Goal: Navigation & Orientation: Find specific page/section

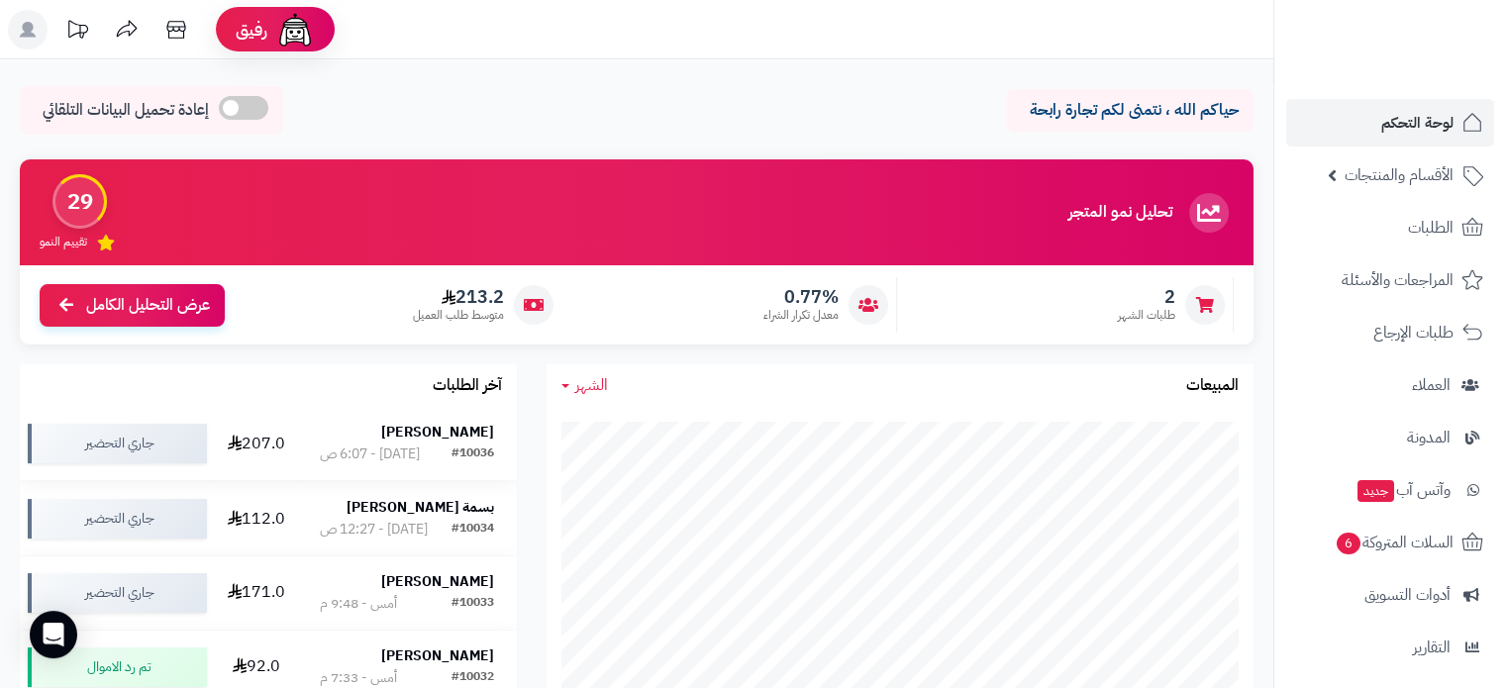
click at [467, 423] on strong "خلود نابلسي" at bounding box center [437, 432] width 113 height 21
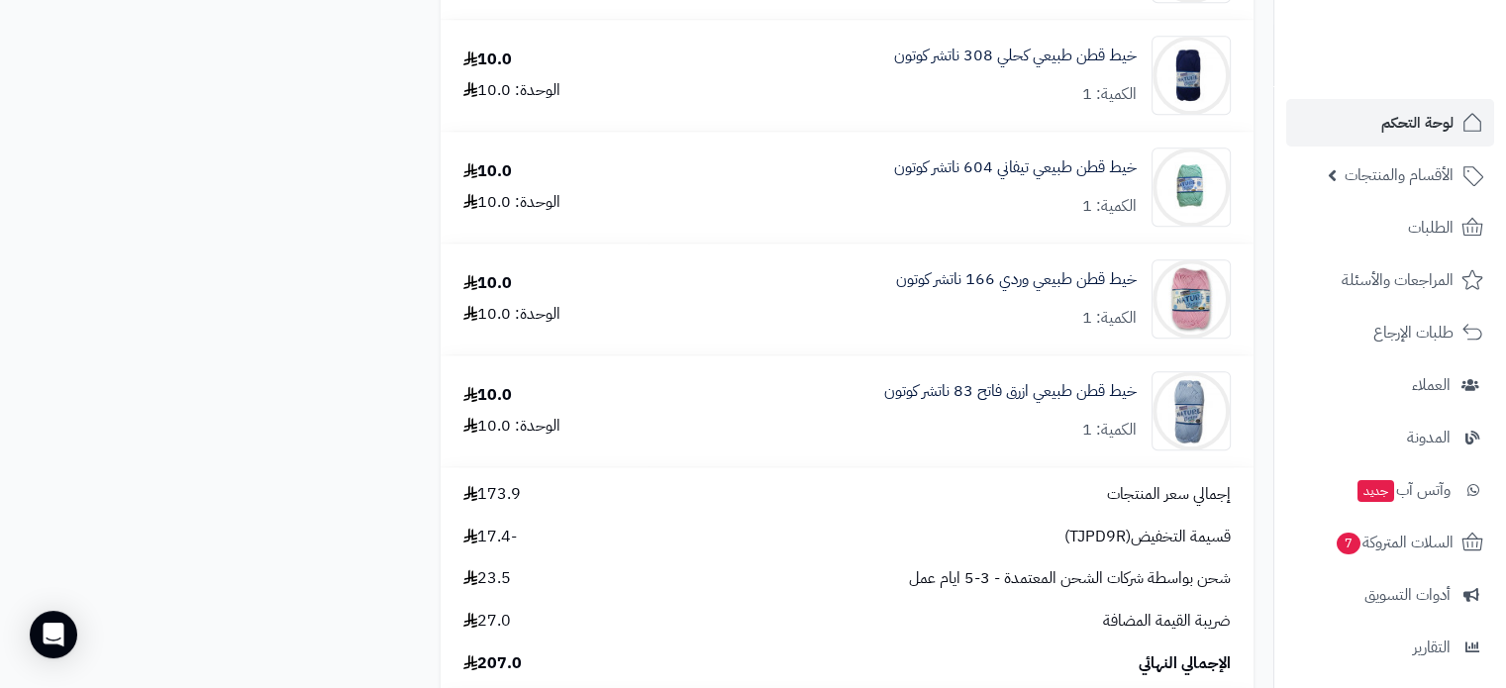
scroll to position [2178, 0]
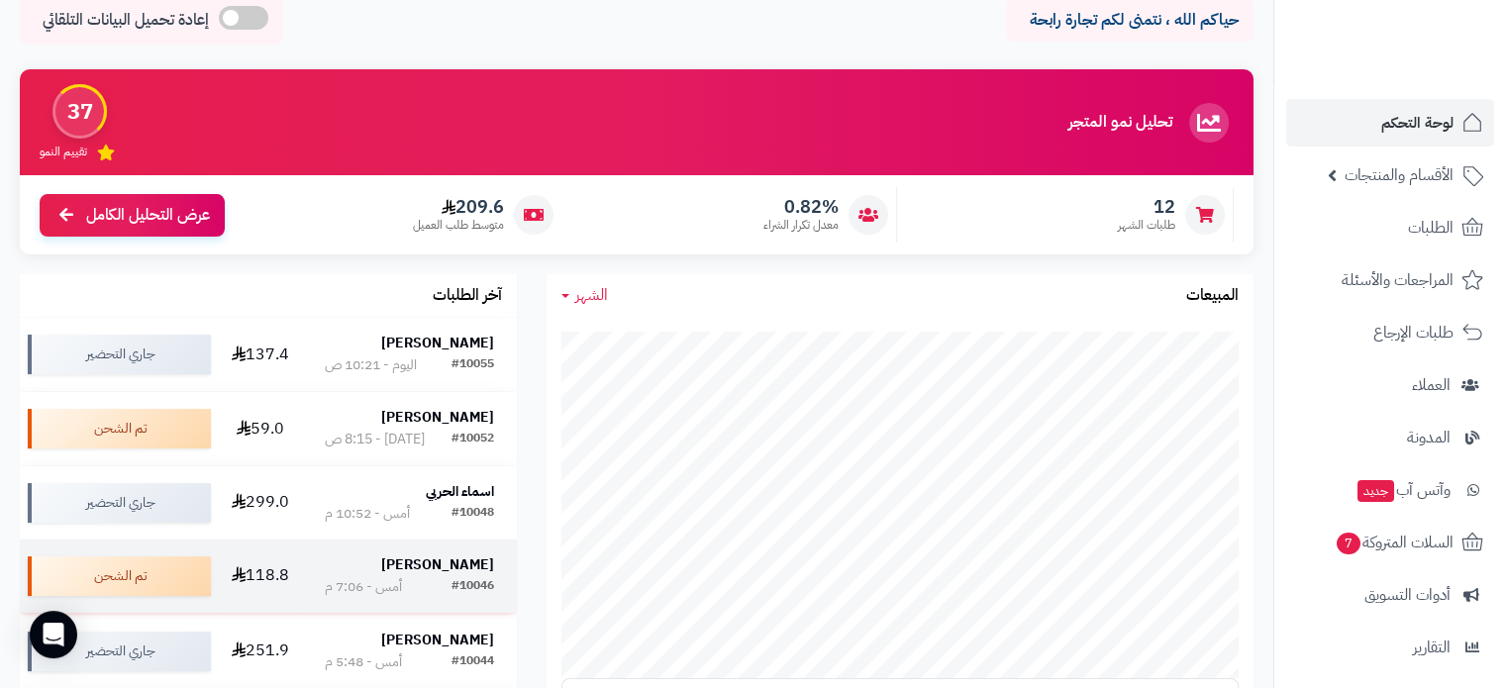
scroll to position [198, 0]
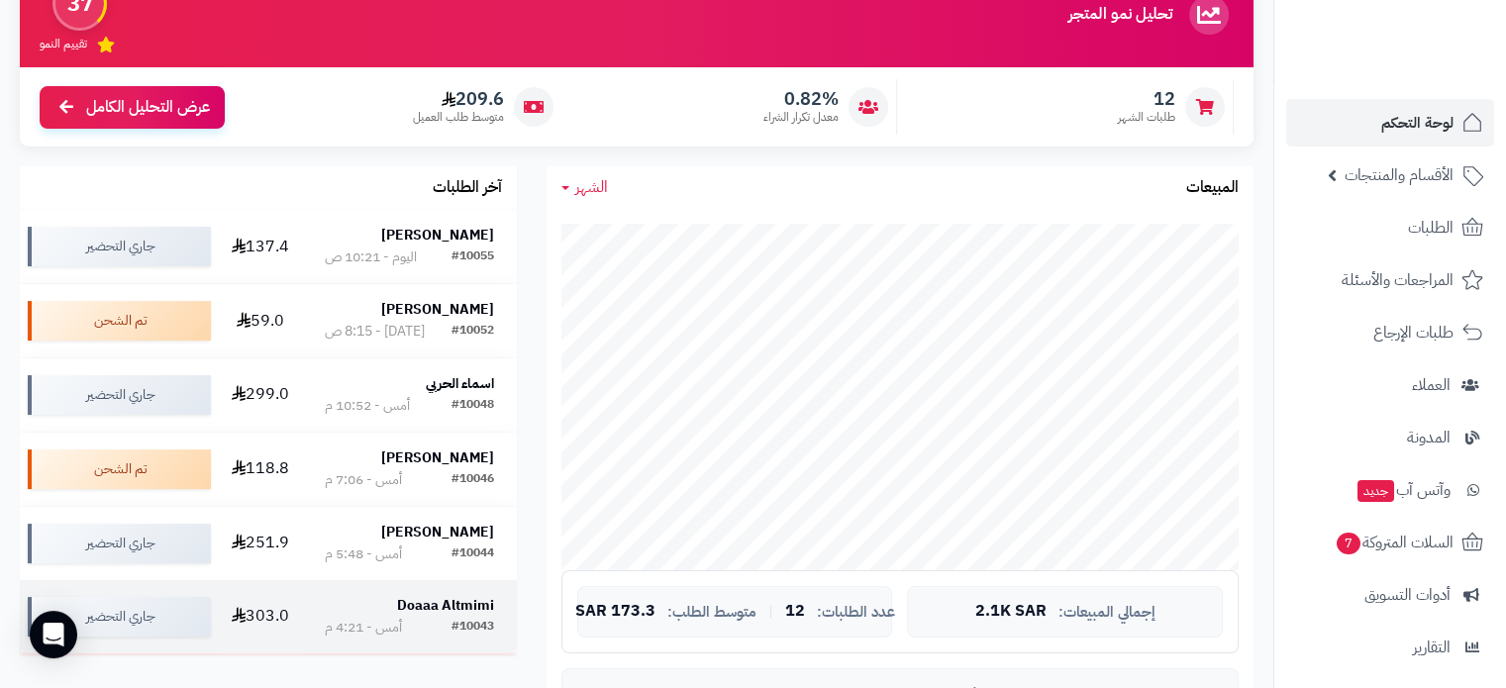
click at [452, 605] on strong "Doaaa Altmimi" at bounding box center [445, 605] width 97 height 21
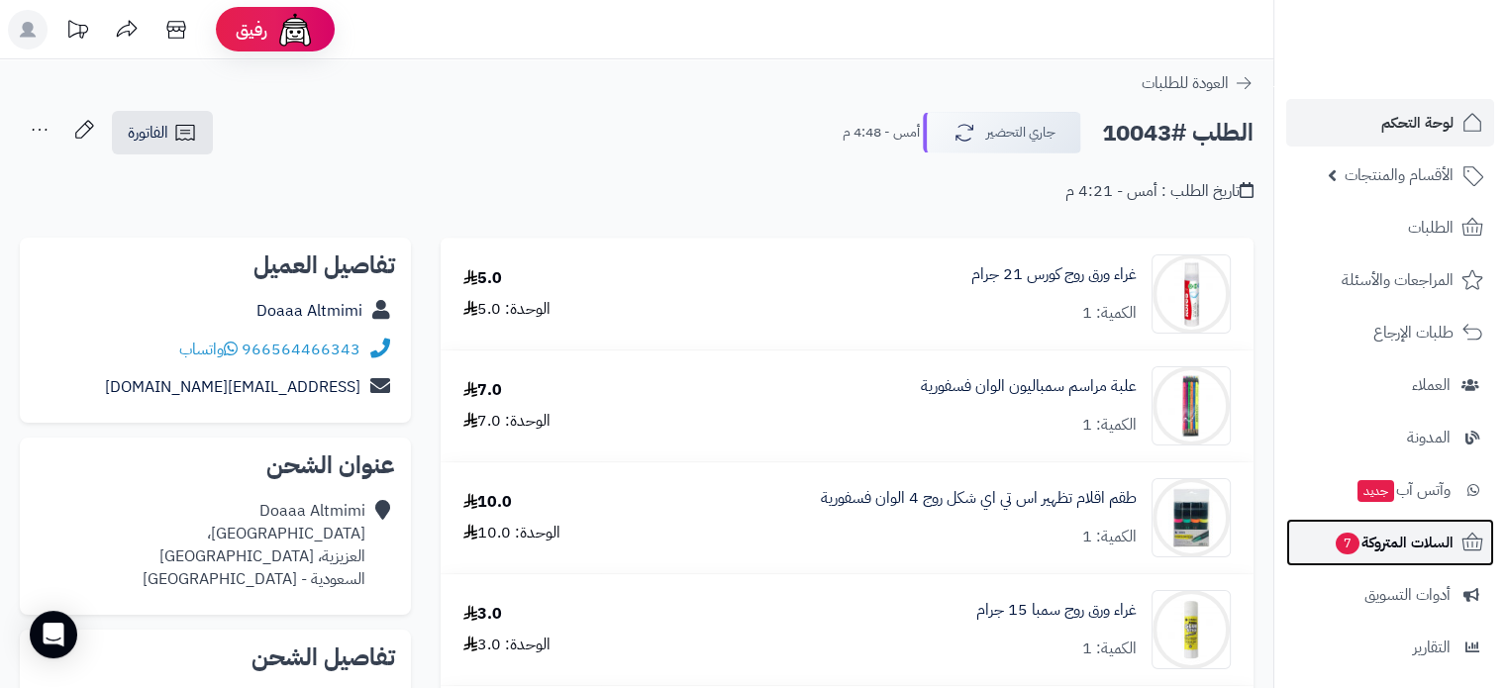
click at [1416, 552] on span "السلات المتروكة 7" at bounding box center [1394, 543] width 120 height 28
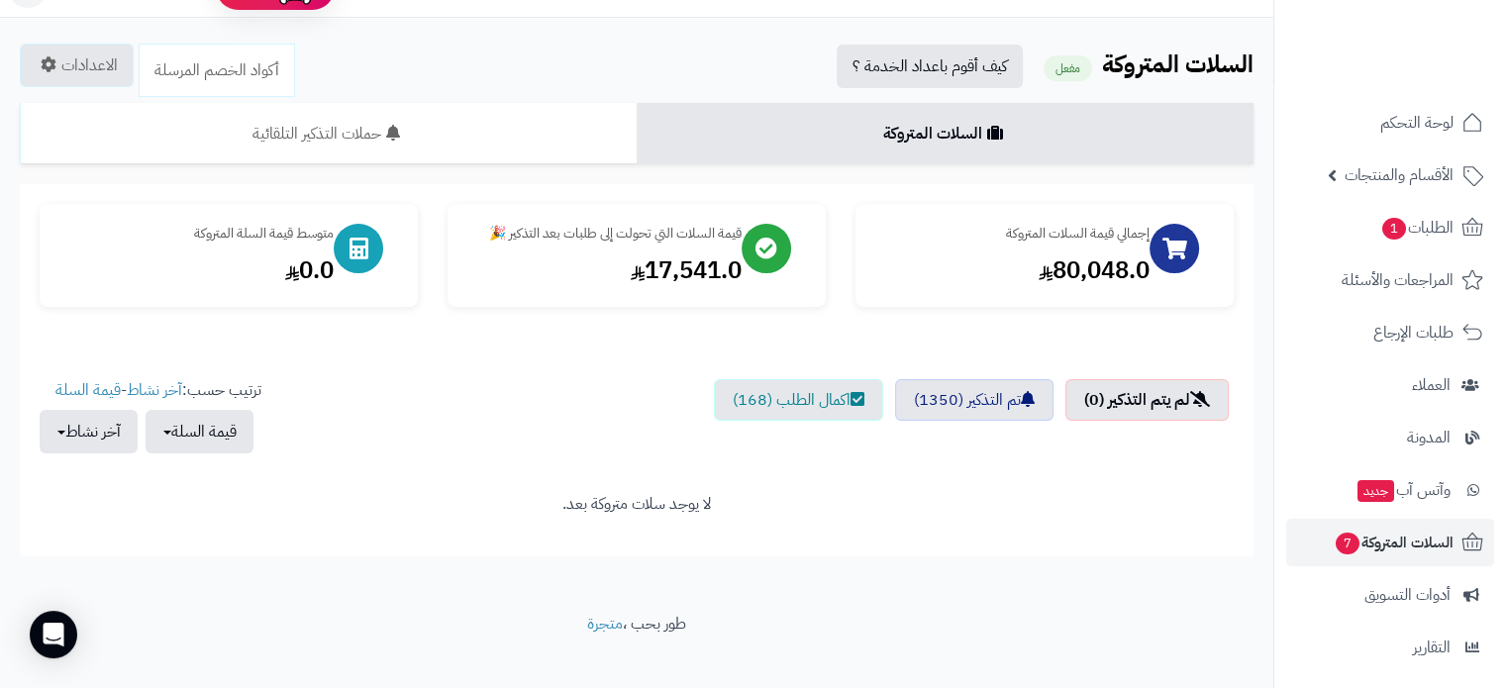
scroll to position [64, 0]
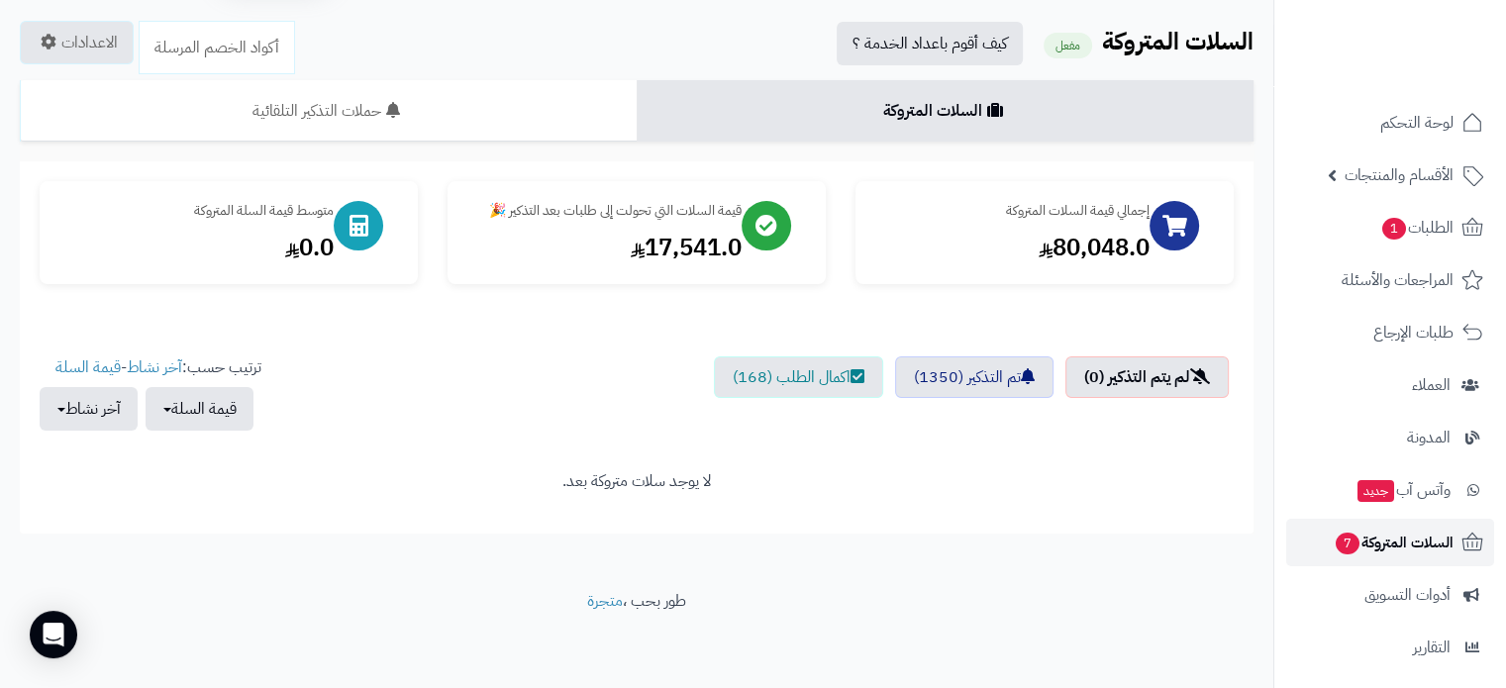
click at [1402, 530] on span "السلات المتروكة 7" at bounding box center [1394, 543] width 120 height 28
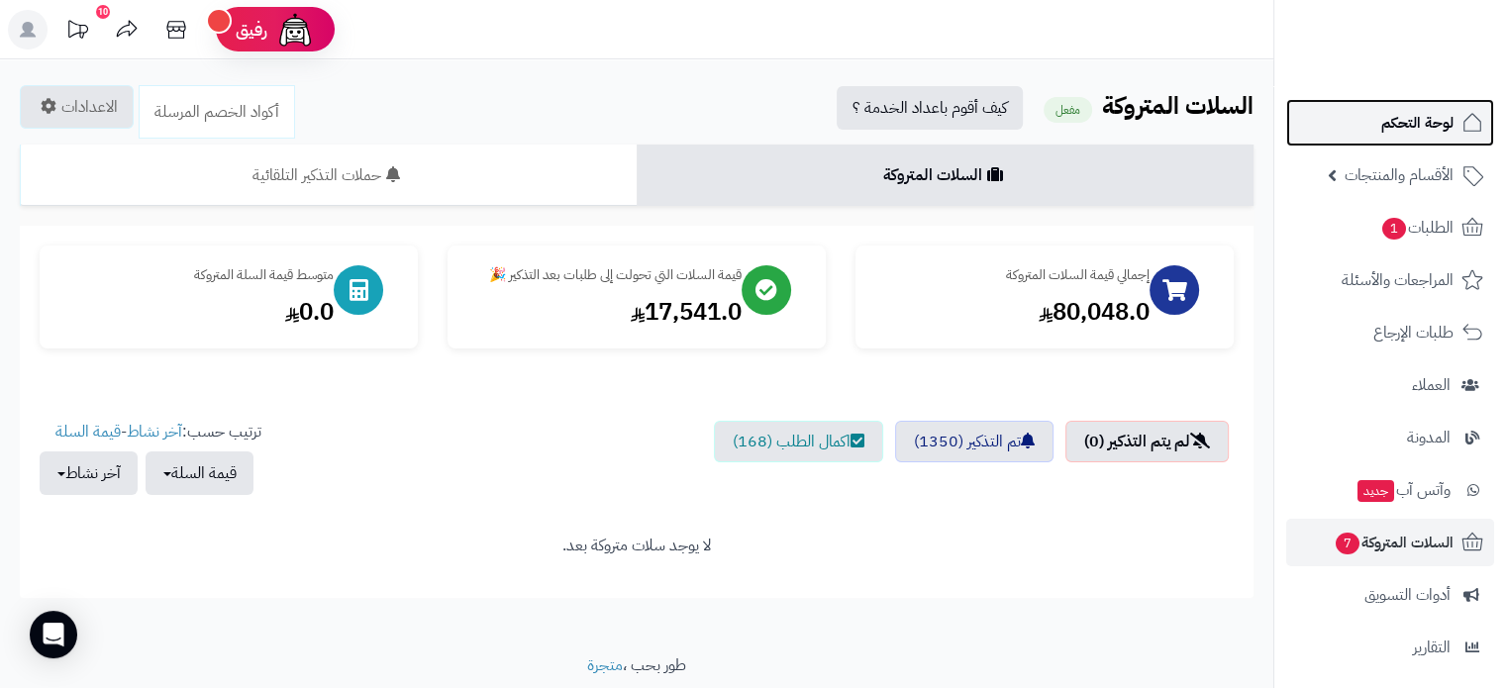
click at [1402, 130] on span "لوحة التحكم" at bounding box center [1417, 123] width 72 height 28
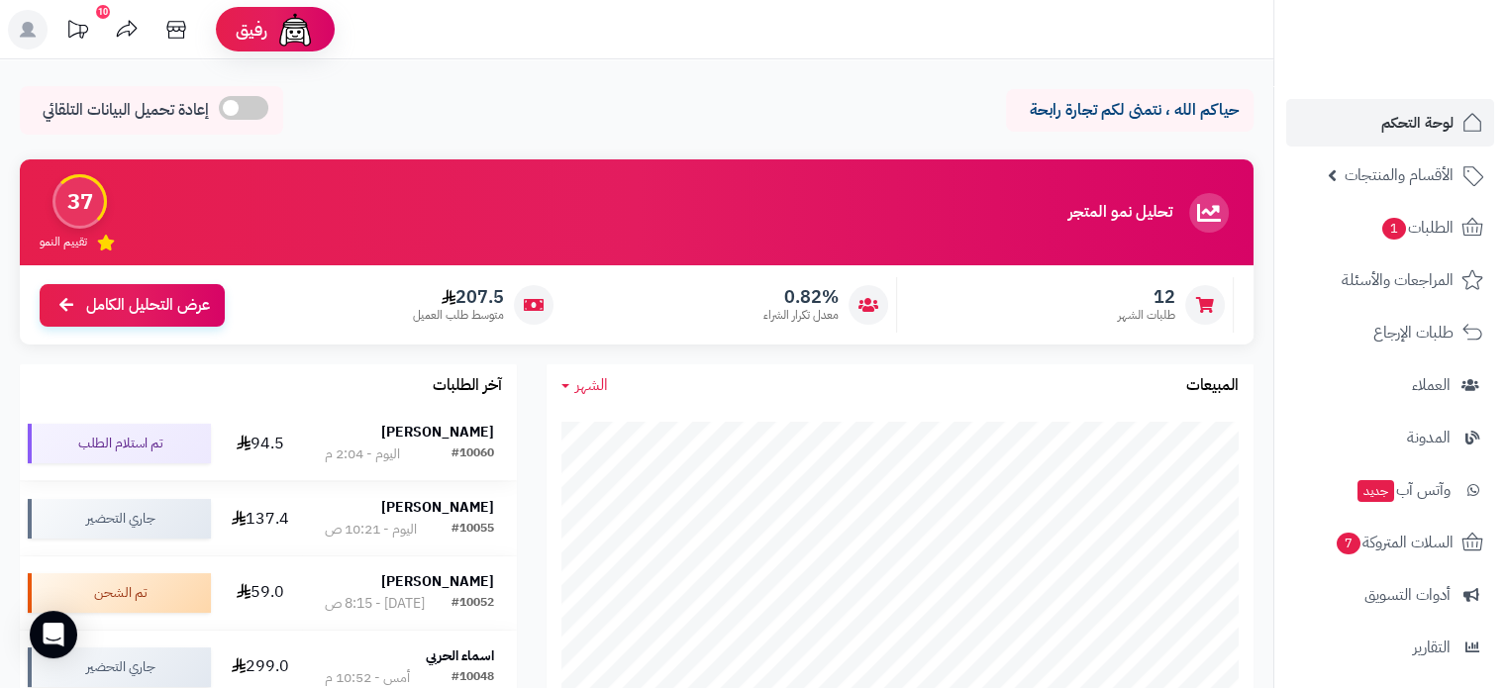
click at [464, 427] on strong "Ali Alzoubi" at bounding box center [437, 432] width 113 height 21
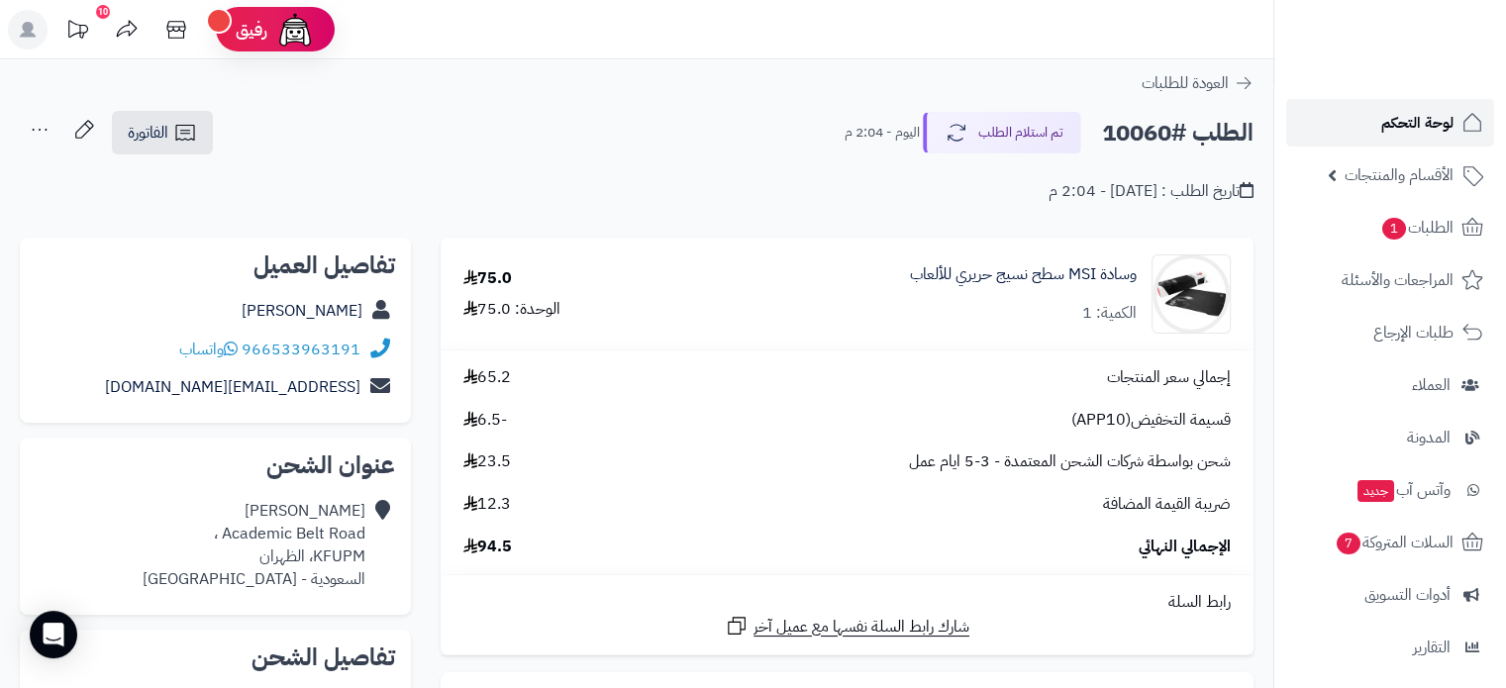
click at [1388, 130] on span "لوحة التحكم" at bounding box center [1417, 123] width 72 height 28
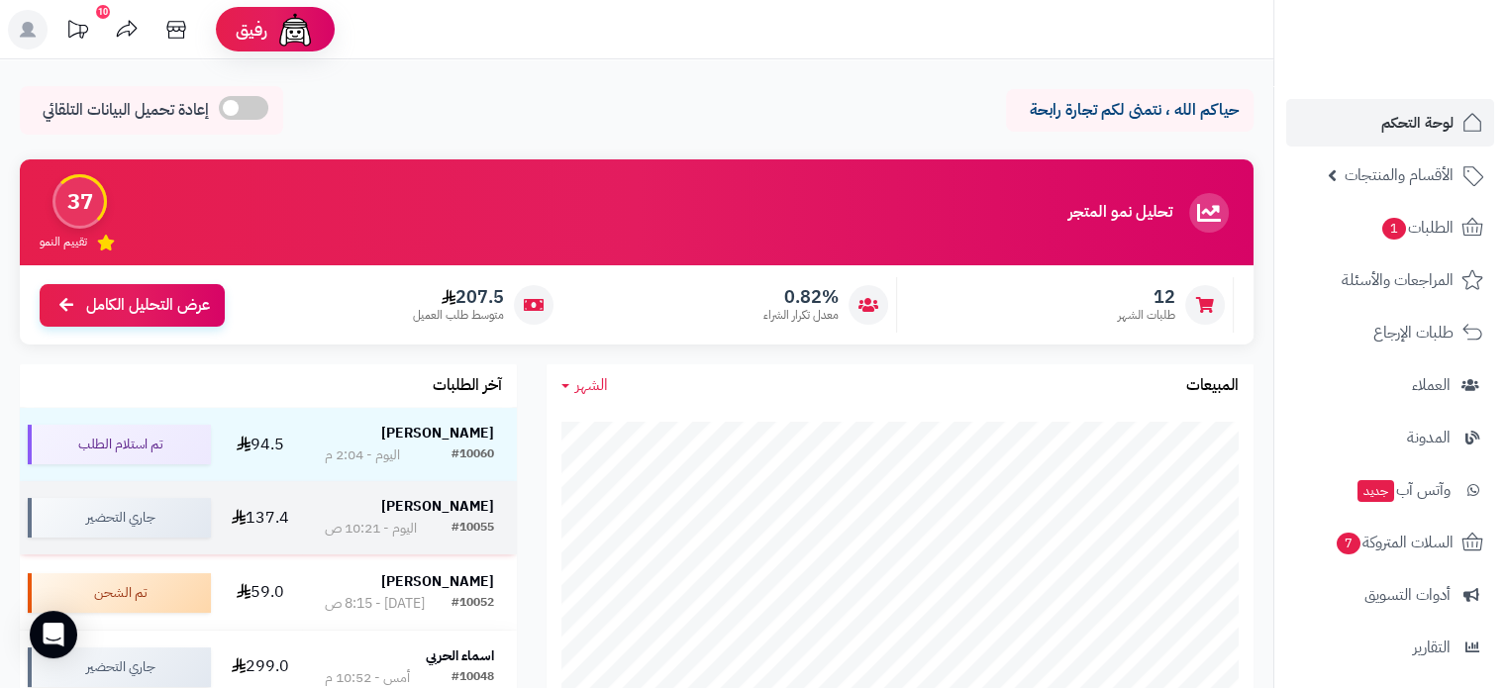
click at [457, 519] on div "#10055" at bounding box center [472, 529] width 43 height 20
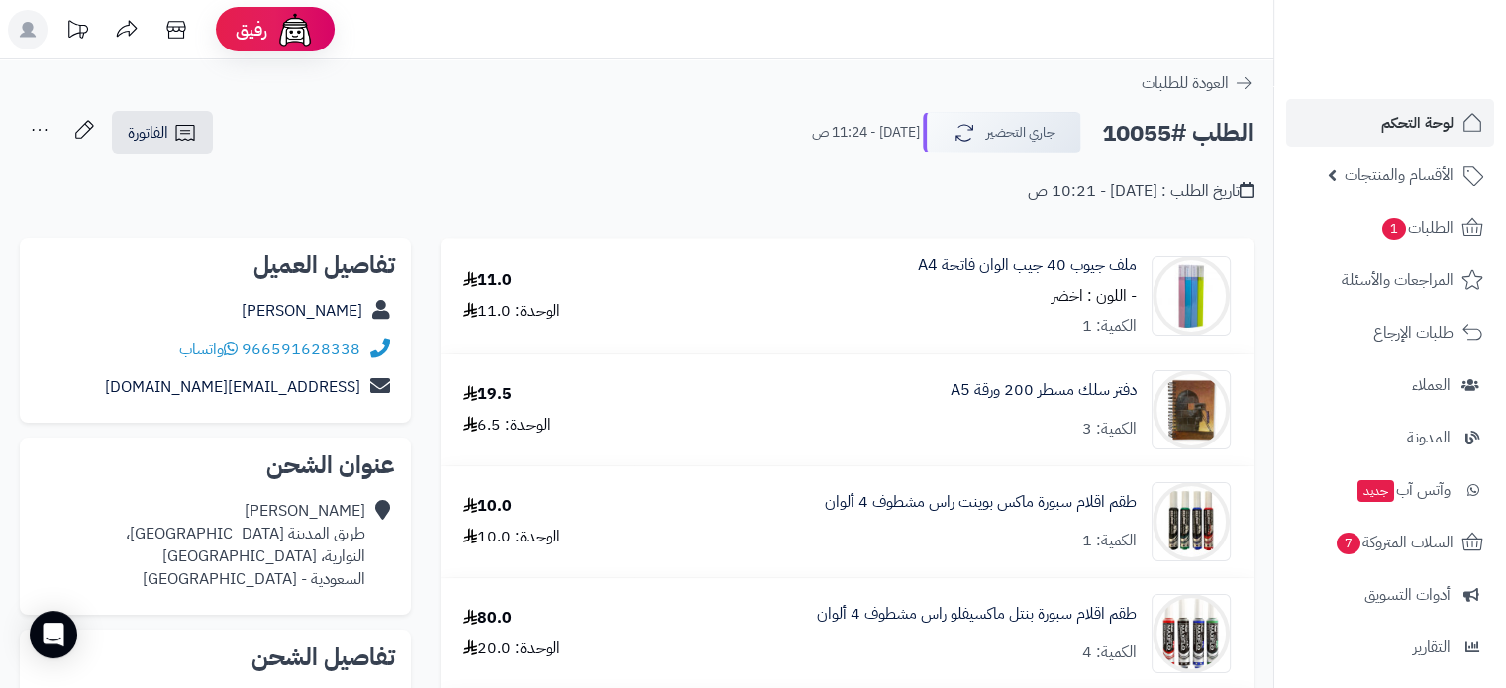
scroll to position [297, 0]
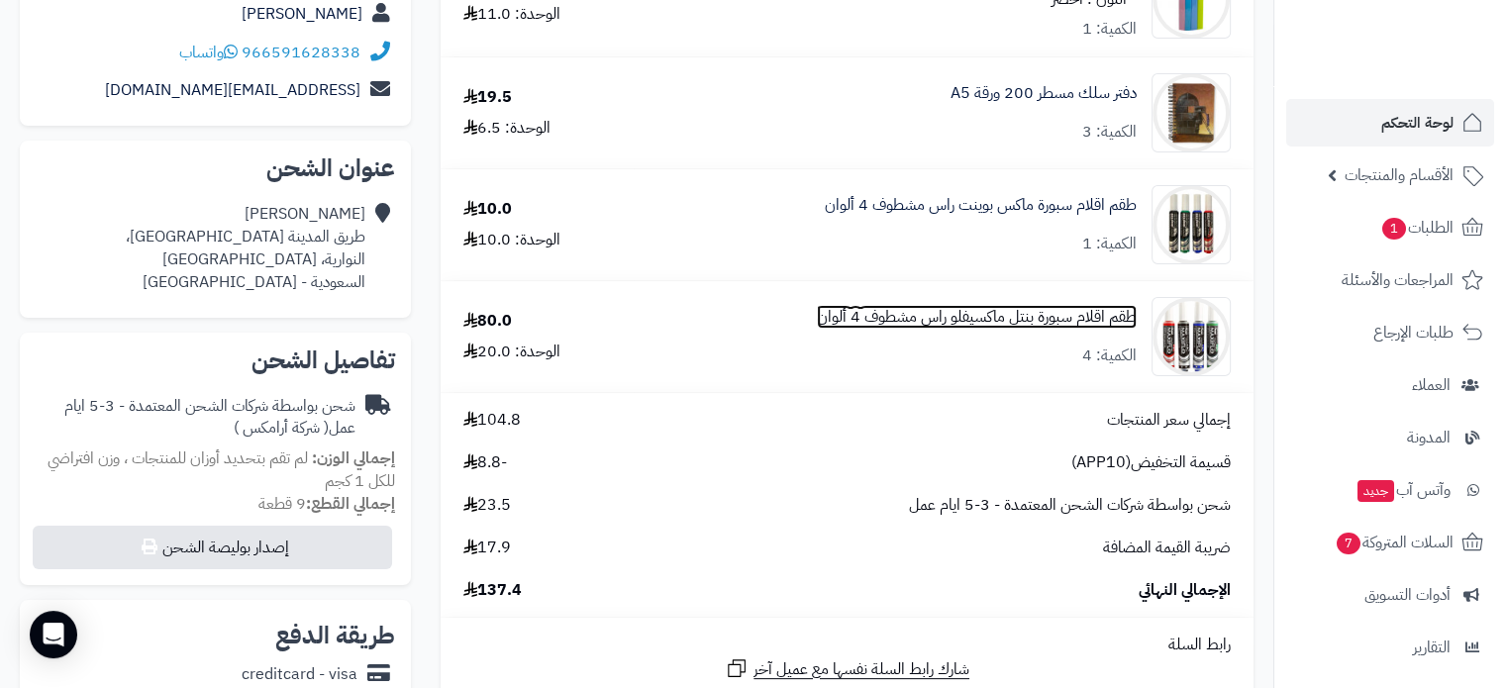
click at [938, 322] on link "طقم اقلام سبورة بنتل ماكسيفلو راس مشطوف 4 ألوان" at bounding box center [977, 317] width 320 height 23
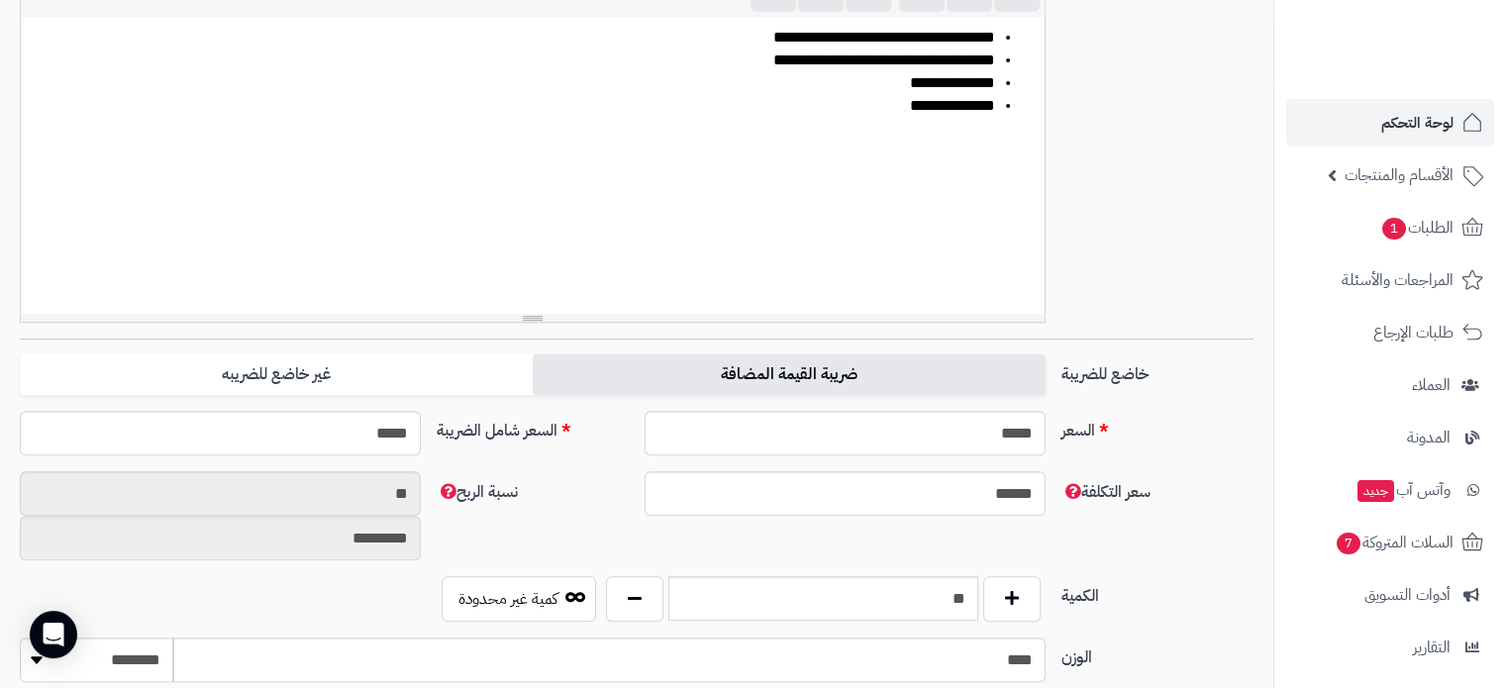
scroll to position [297, 0]
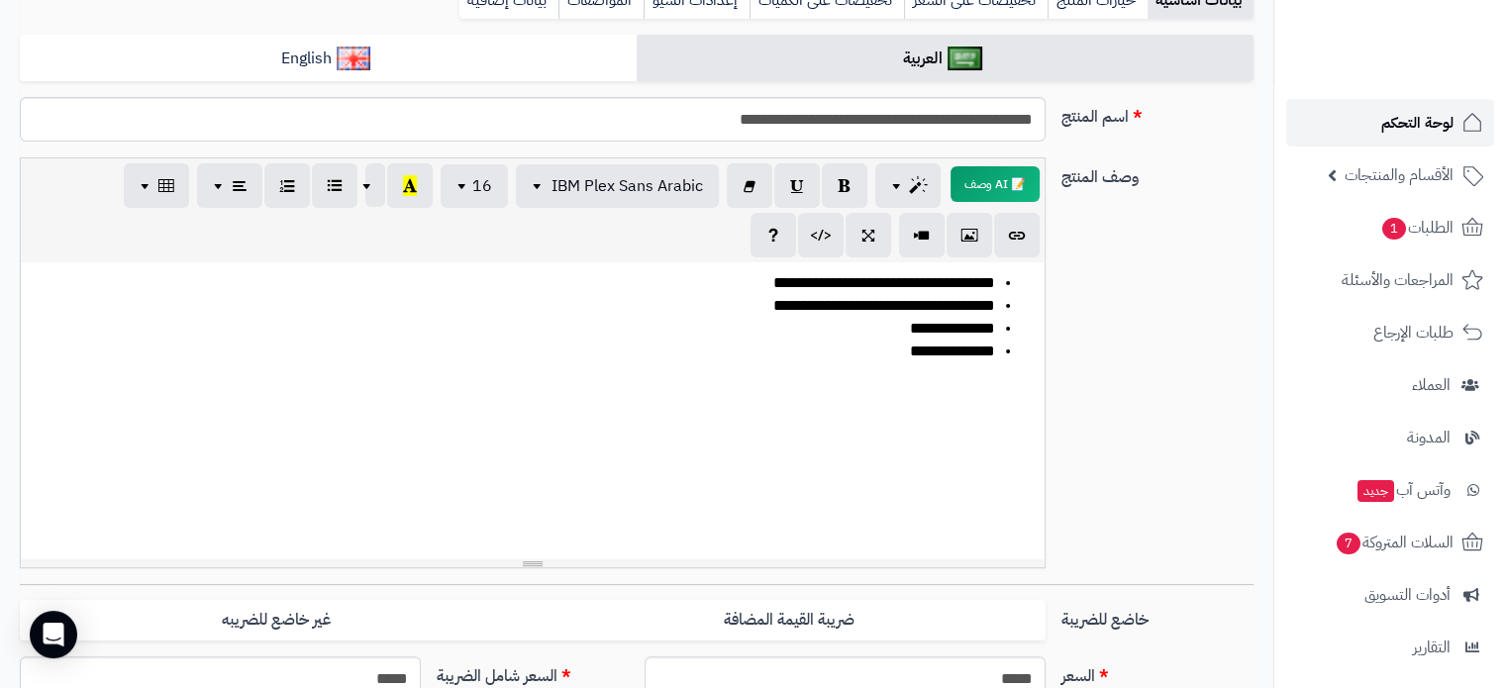
click at [1412, 134] on span "لوحة التحكم" at bounding box center [1417, 123] width 72 height 28
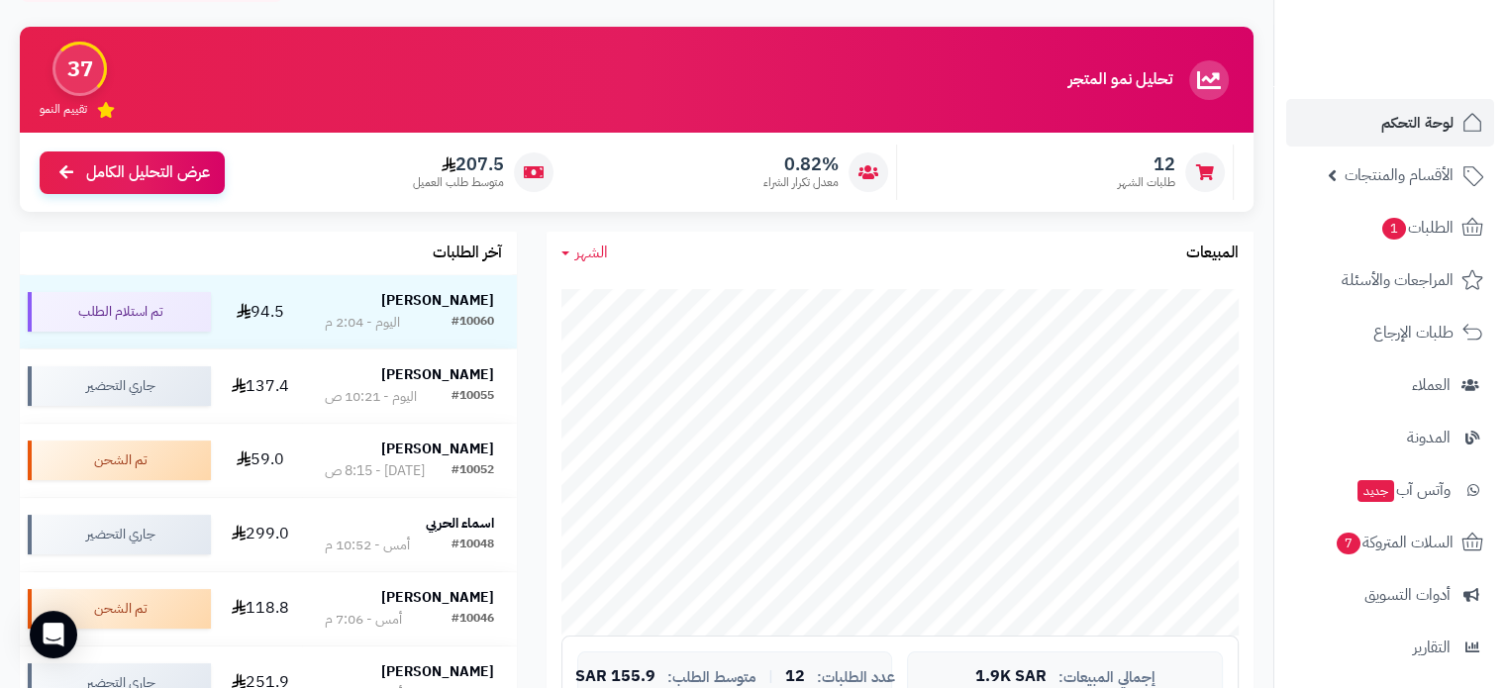
scroll to position [297, 0]
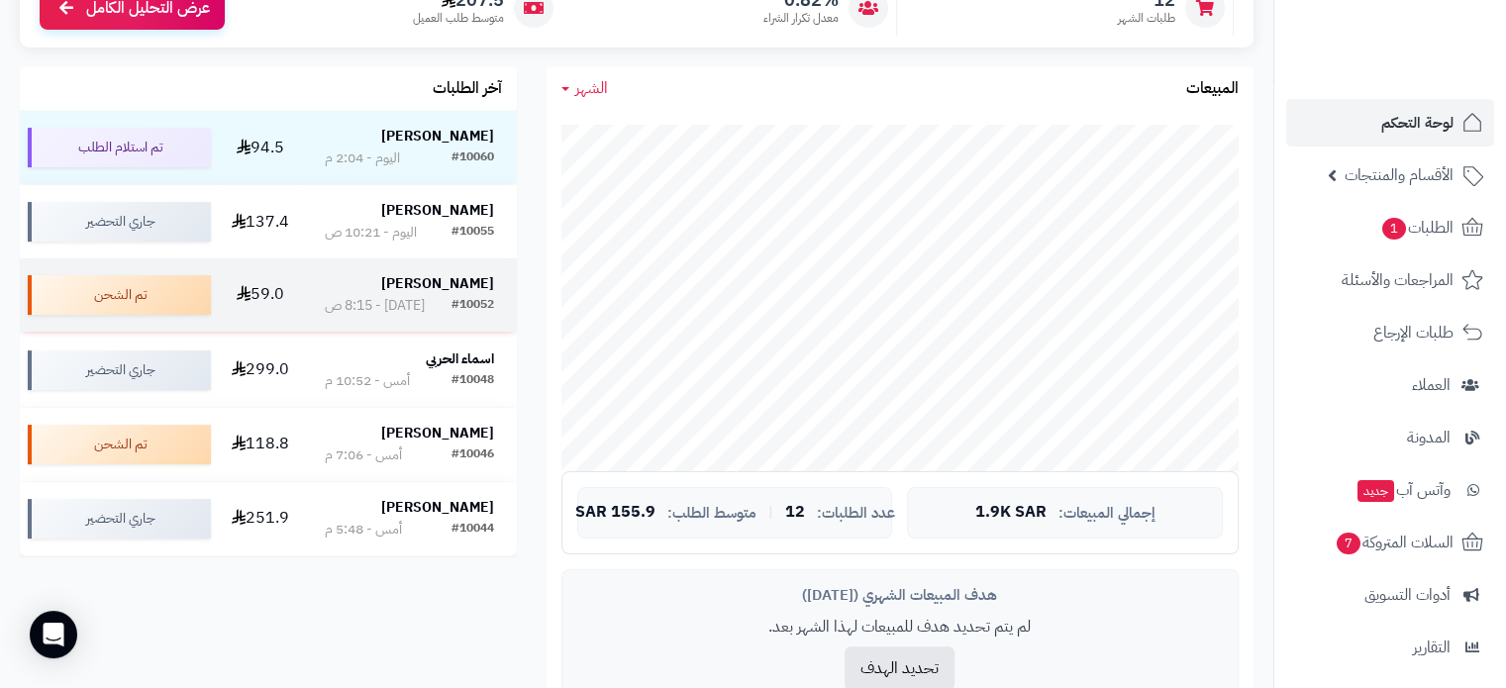
click at [479, 288] on strong "[PERSON_NAME]" at bounding box center [437, 283] width 113 height 21
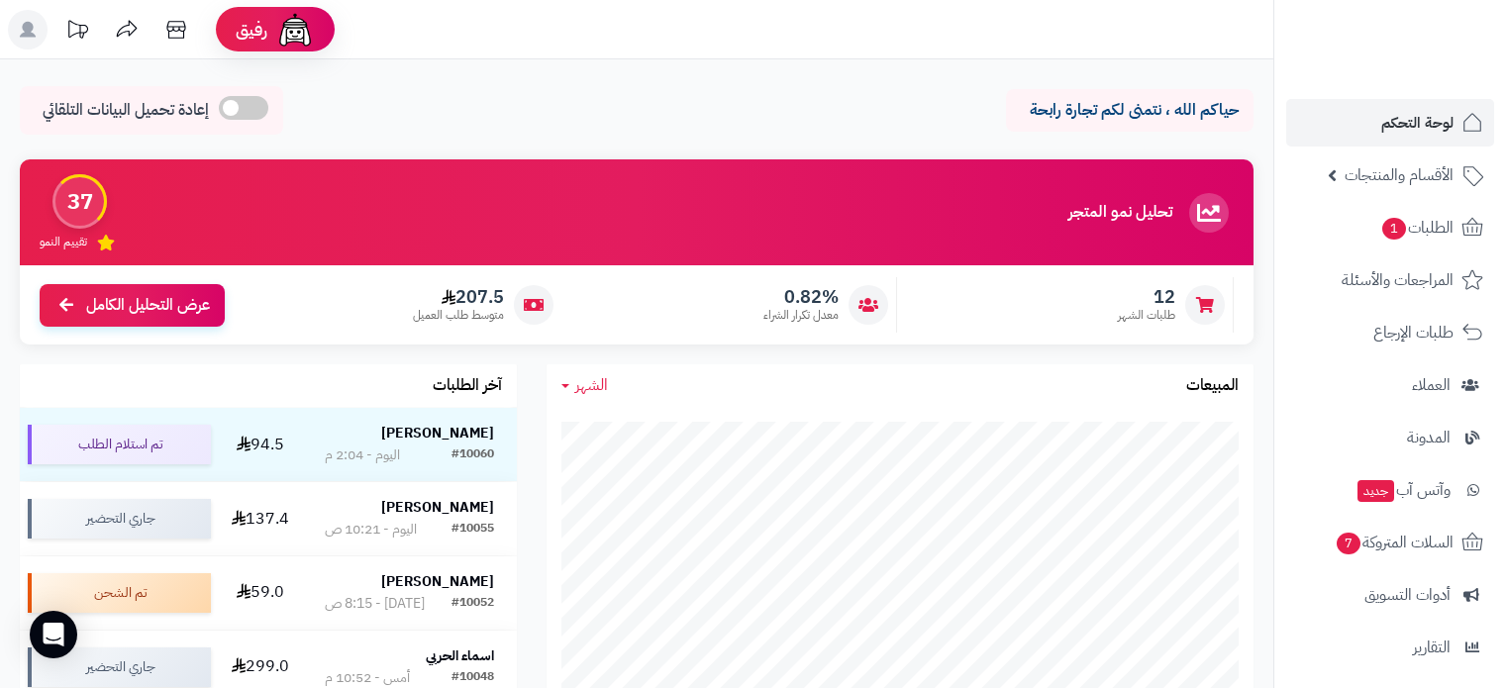
scroll to position [297, 0]
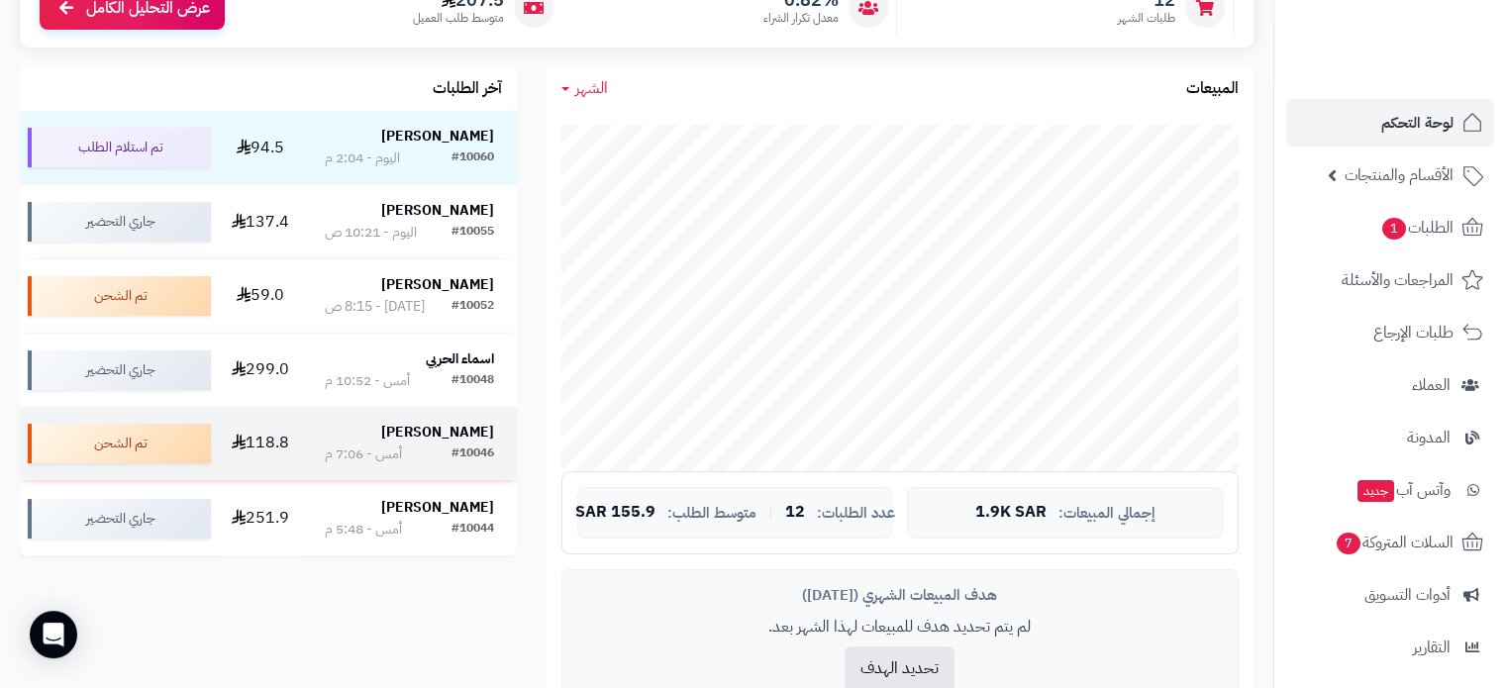
click at [472, 435] on strong "عبدالله الزهراني" at bounding box center [437, 432] width 113 height 21
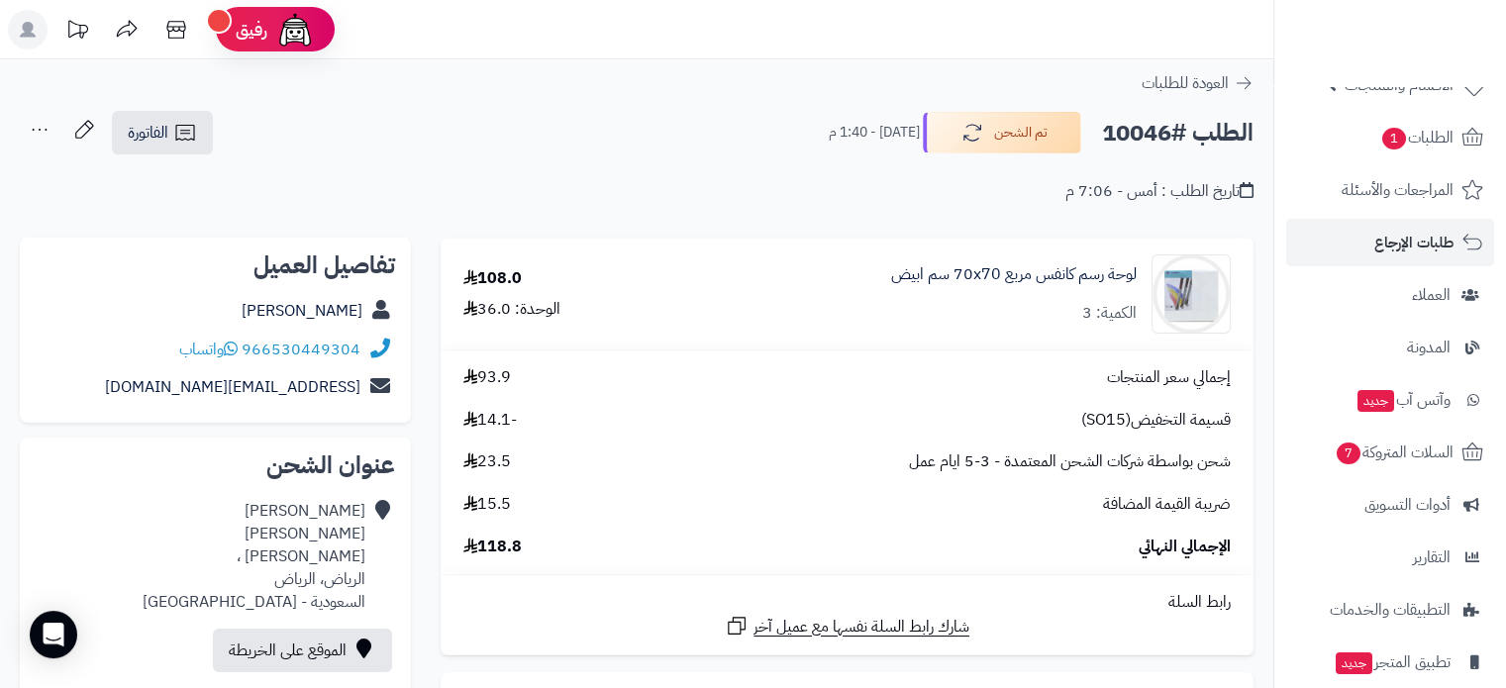
scroll to position [198, 0]
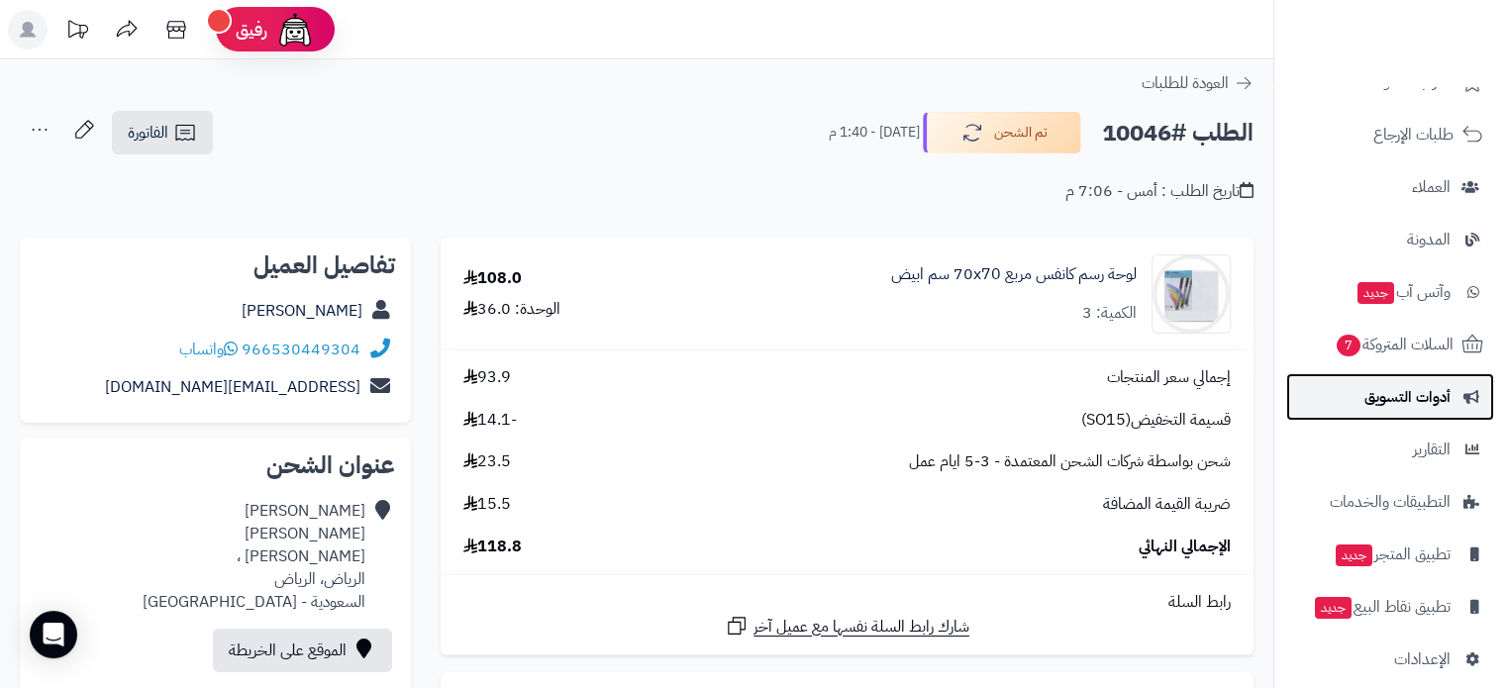
click at [1423, 397] on span "أدوات التسويق" at bounding box center [1407, 397] width 86 height 28
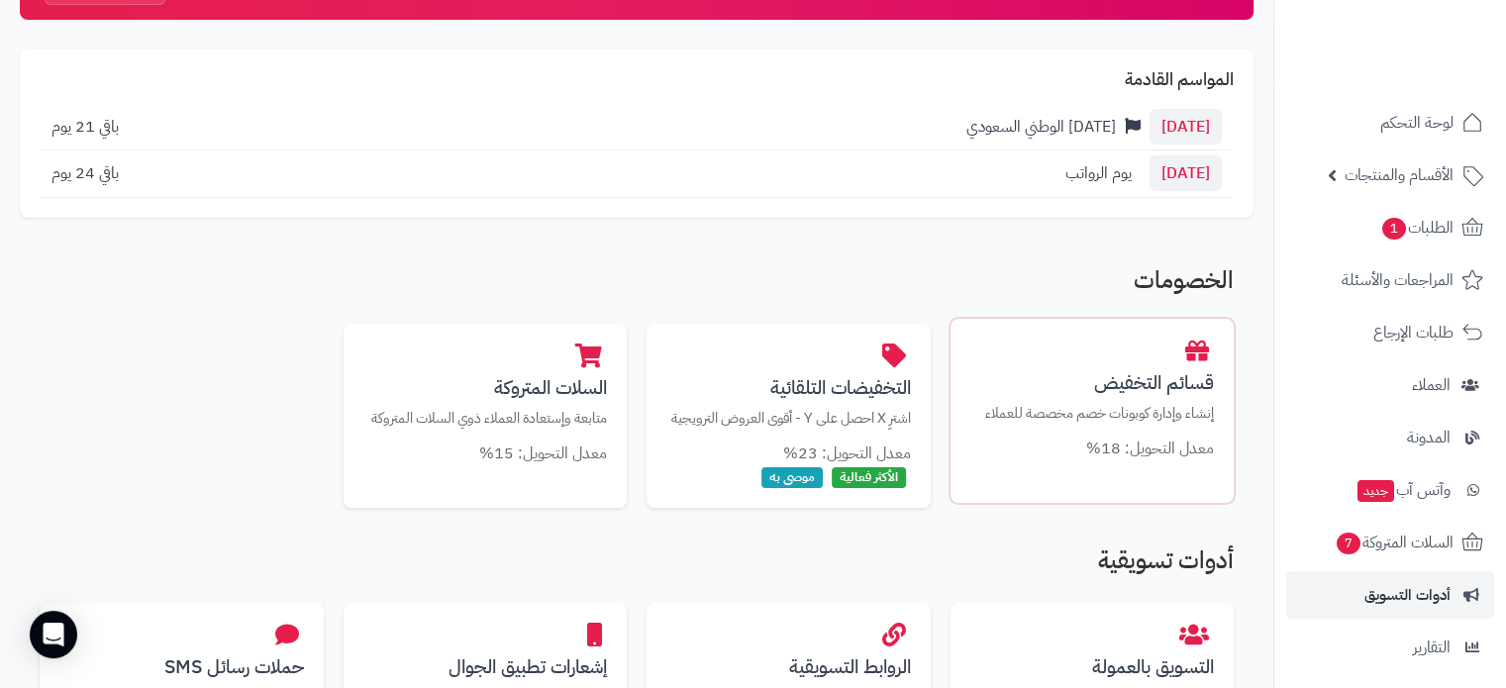
scroll to position [198, 0]
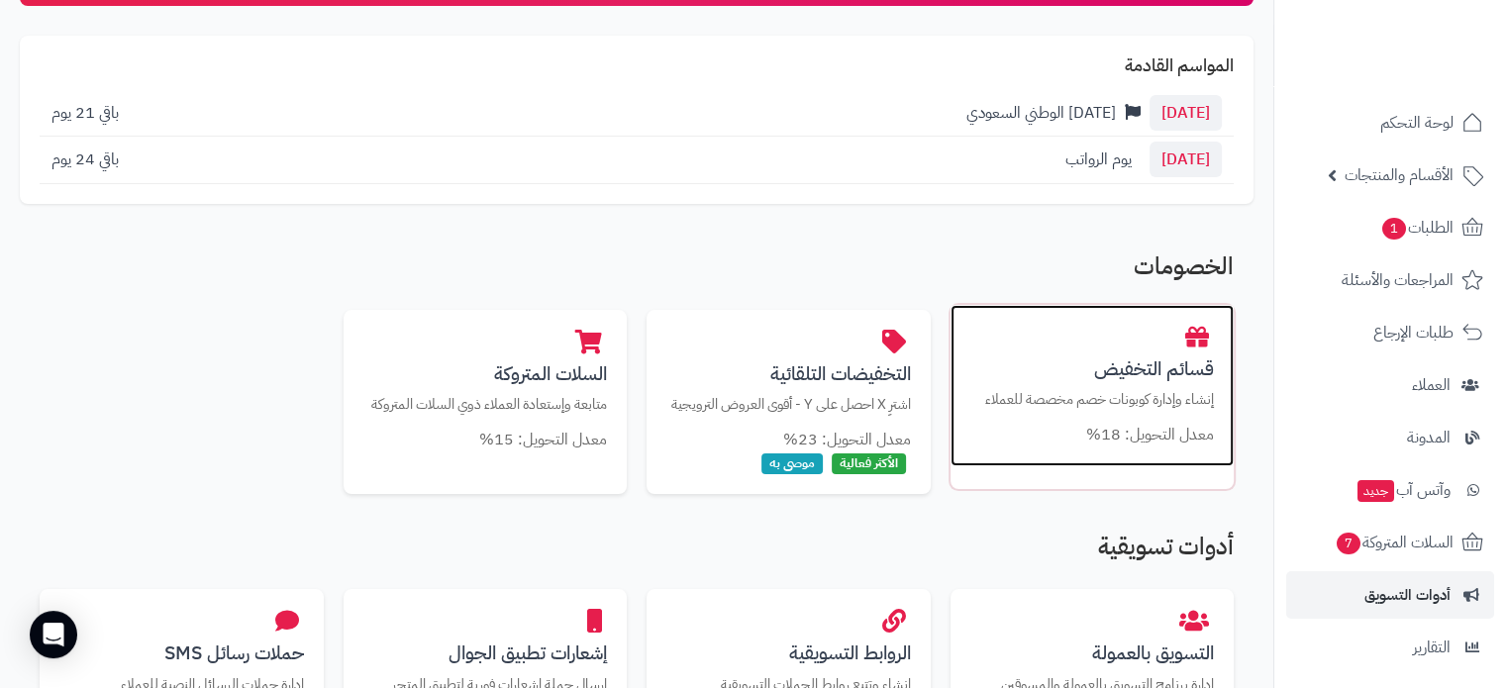
click at [1134, 371] on h3 "قسائم التخفيض" at bounding box center [1092, 368] width 245 height 21
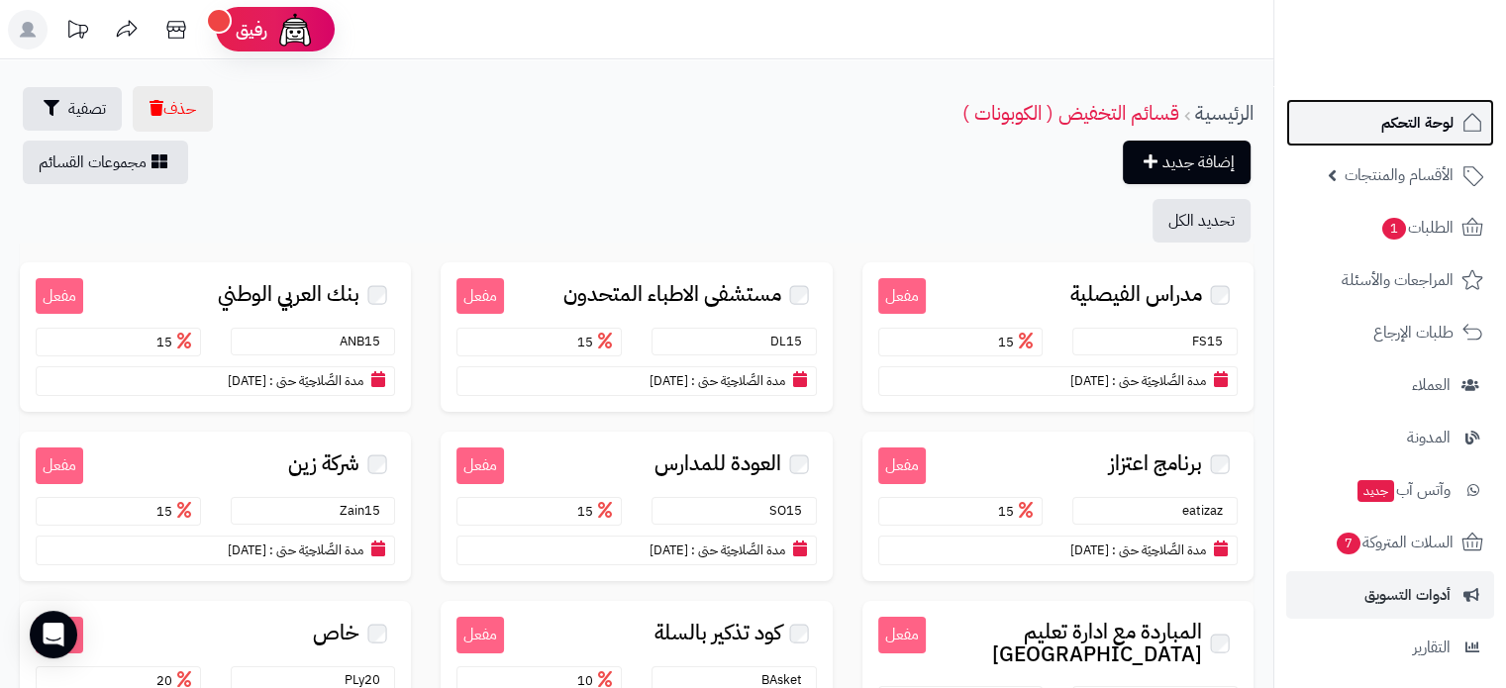
click at [1408, 137] on link "لوحة التحكم" at bounding box center [1390, 123] width 208 height 48
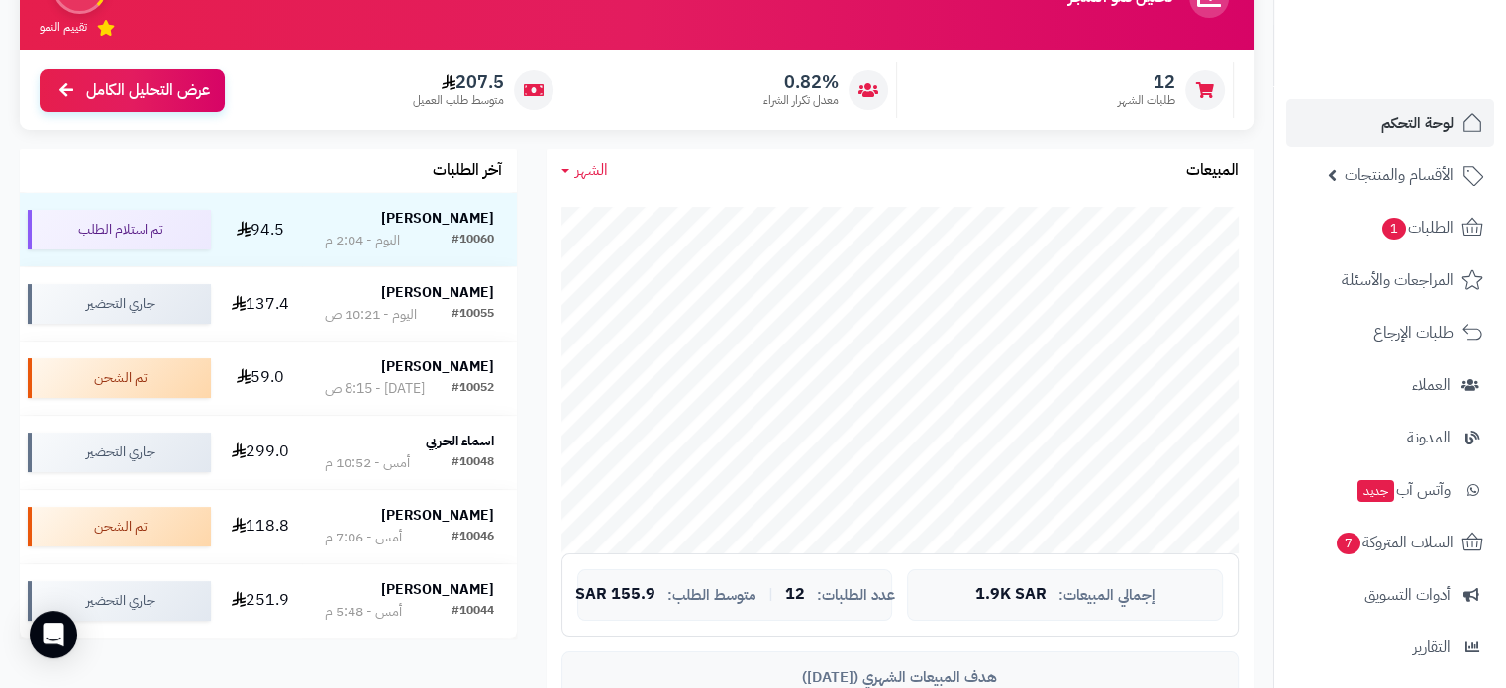
scroll to position [396, 0]
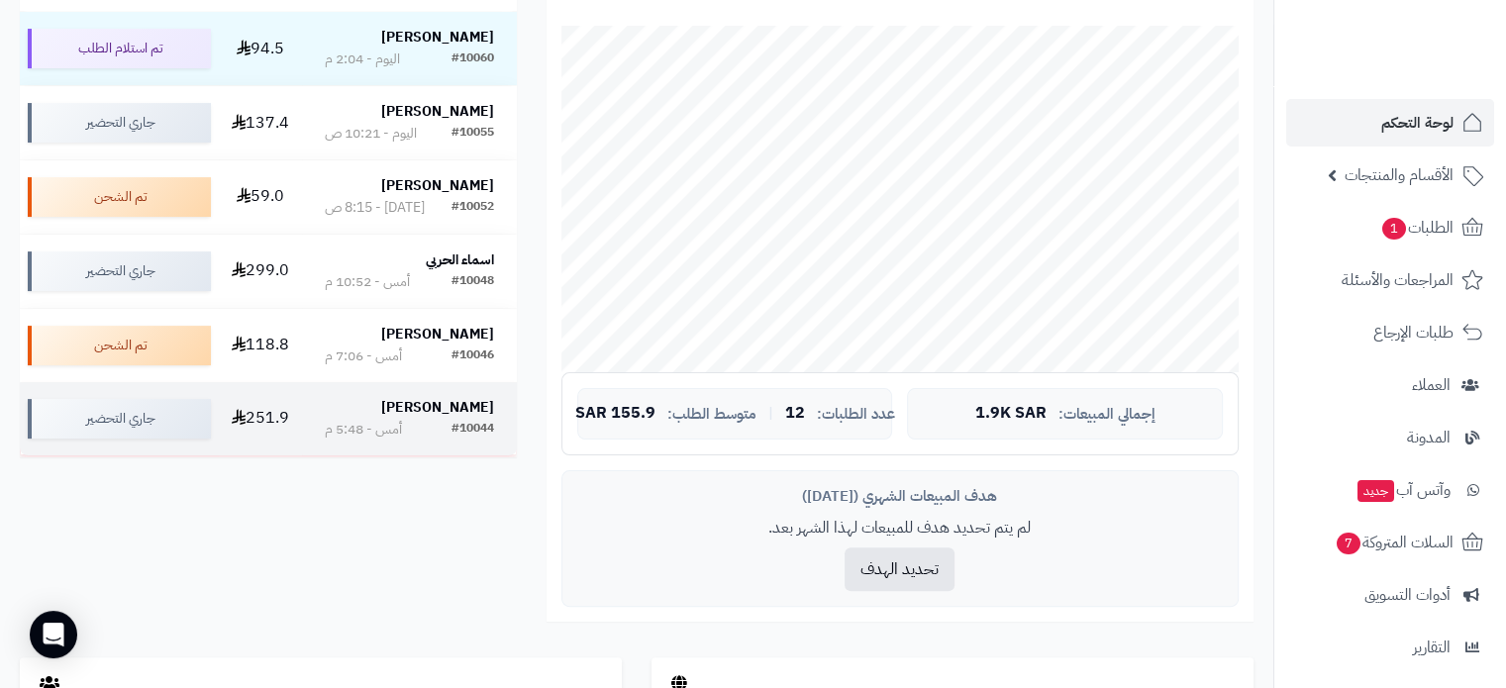
click at [444, 411] on strong "[PERSON_NAME]" at bounding box center [437, 407] width 113 height 21
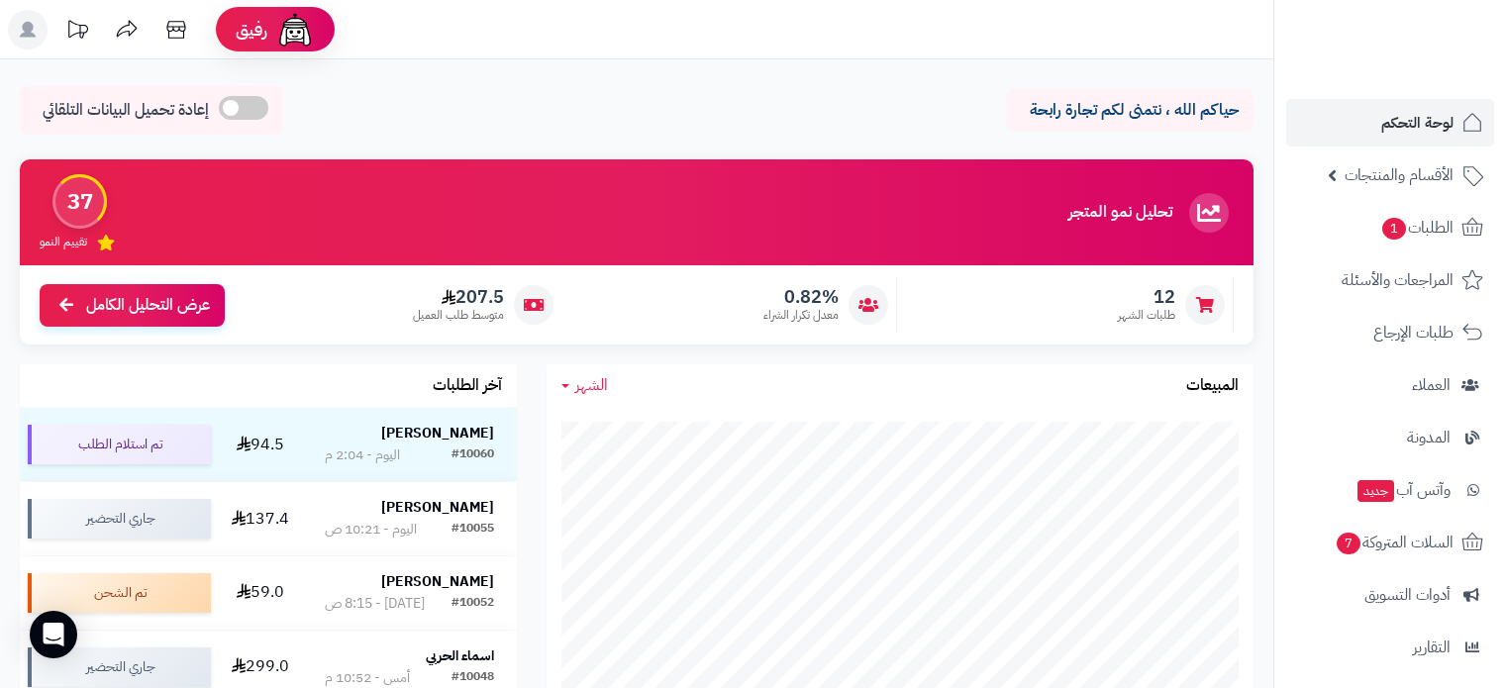
scroll to position [396, 0]
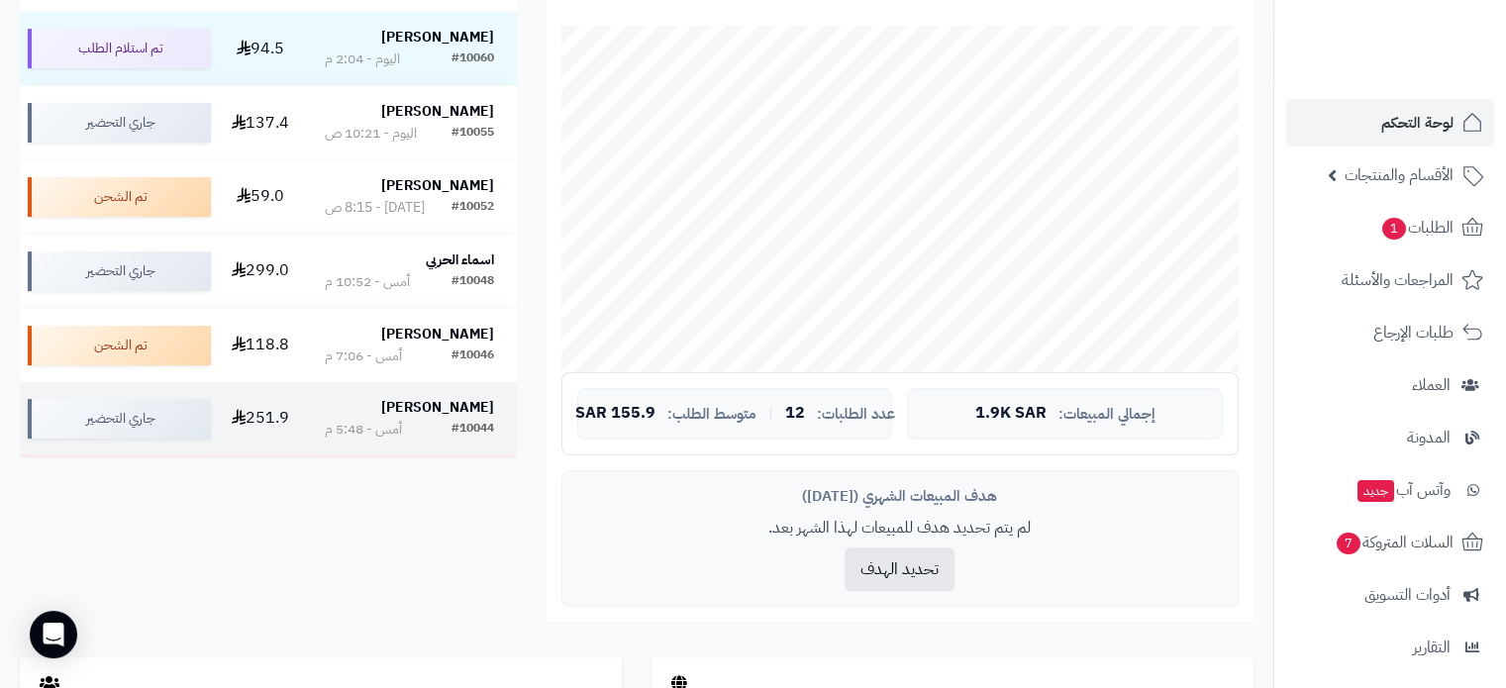
click at [470, 404] on strong "[PERSON_NAME]" at bounding box center [437, 407] width 113 height 21
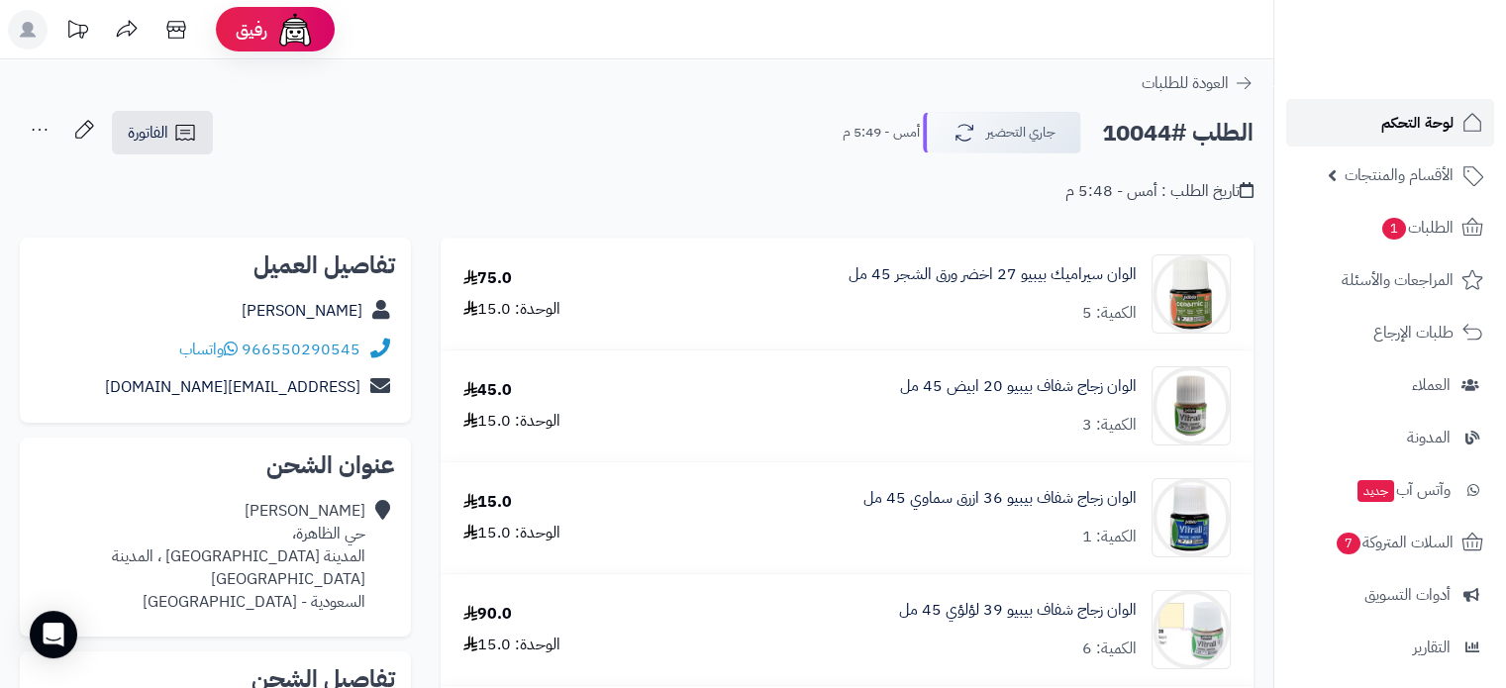
click at [1418, 137] on link "لوحة التحكم" at bounding box center [1390, 123] width 208 height 48
